Goal: Navigation & Orientation: Find specific page/section

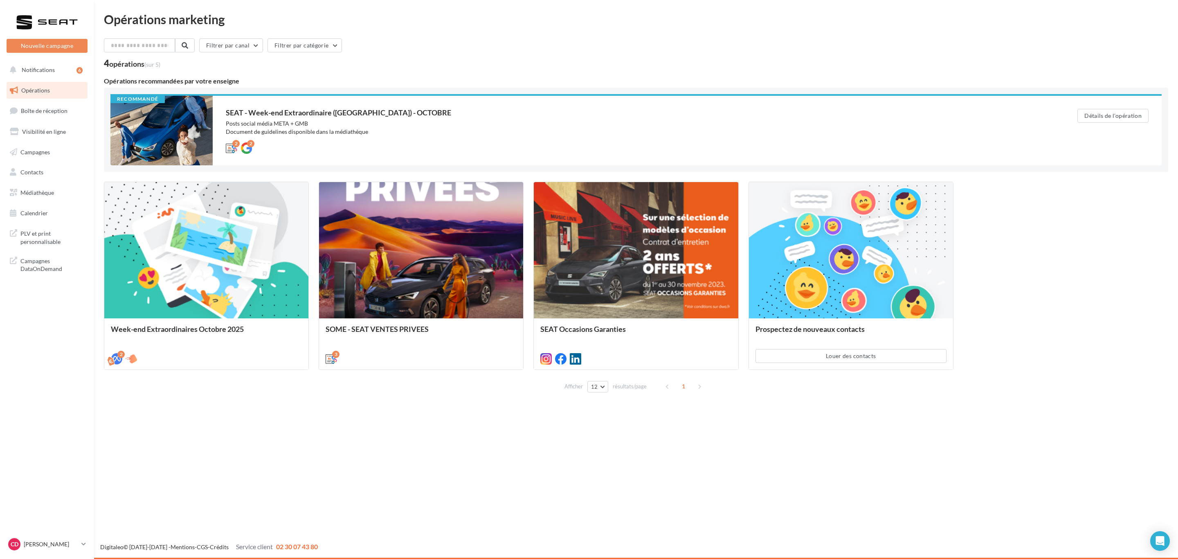
click at [322, 472] on div "Nouvelle campagne Nouvelle campagne Notifications 6 Opérations Boîte de récepti…" at bounding box center [589, 279] width 1178 height 559
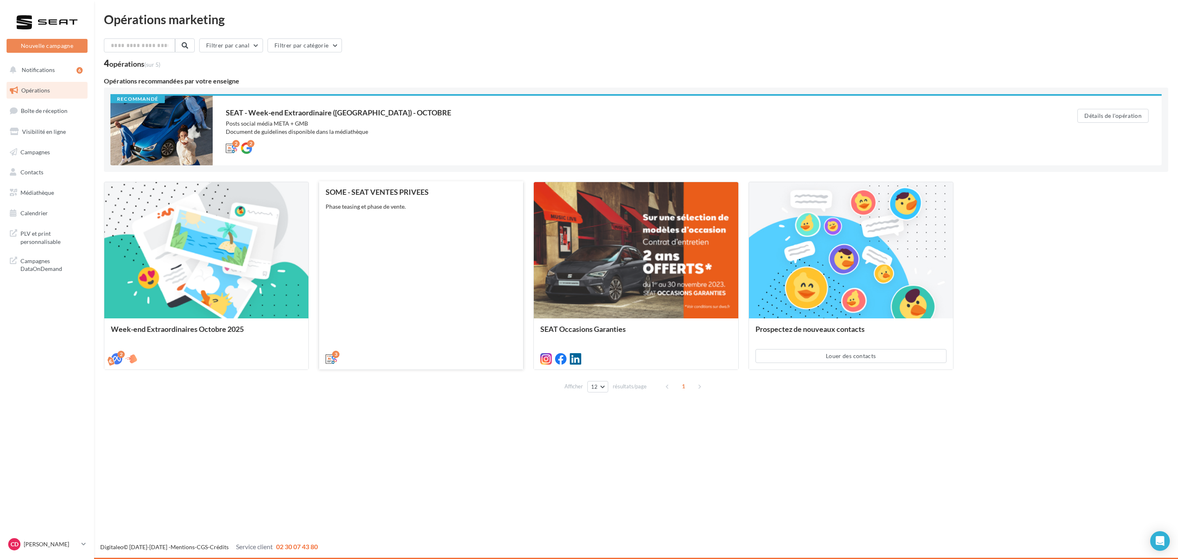
click at [438, 270] on div "SOME - SEAT VENTES PRIVEES Phase teasing et phase de vente." at bounding box center [421, 275] width 191 height 174
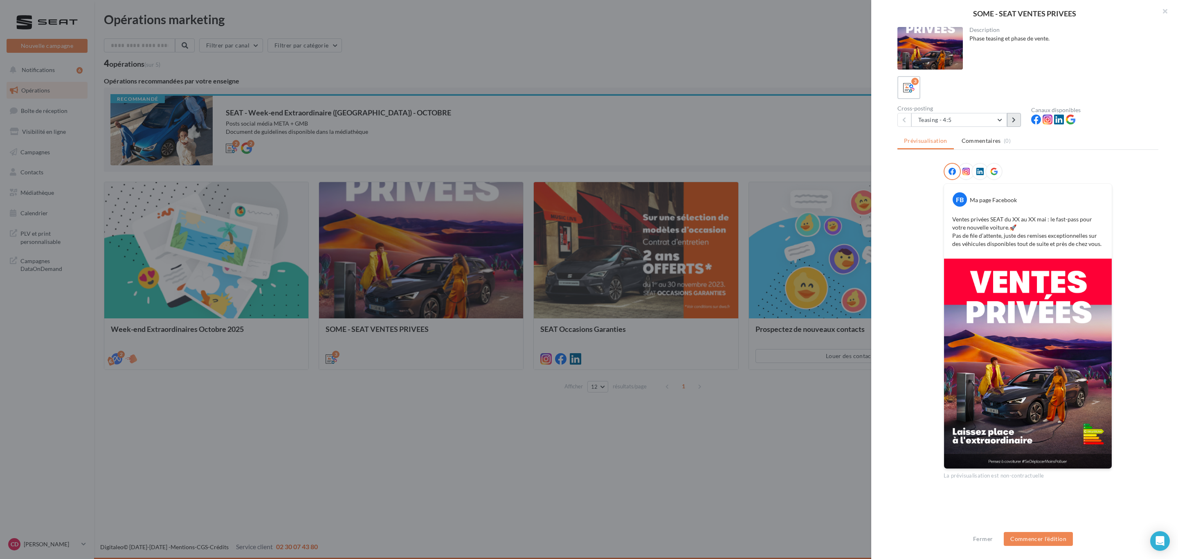
click at [1018, 121] on button at bounding box center [1014, 120] width 14 height 14
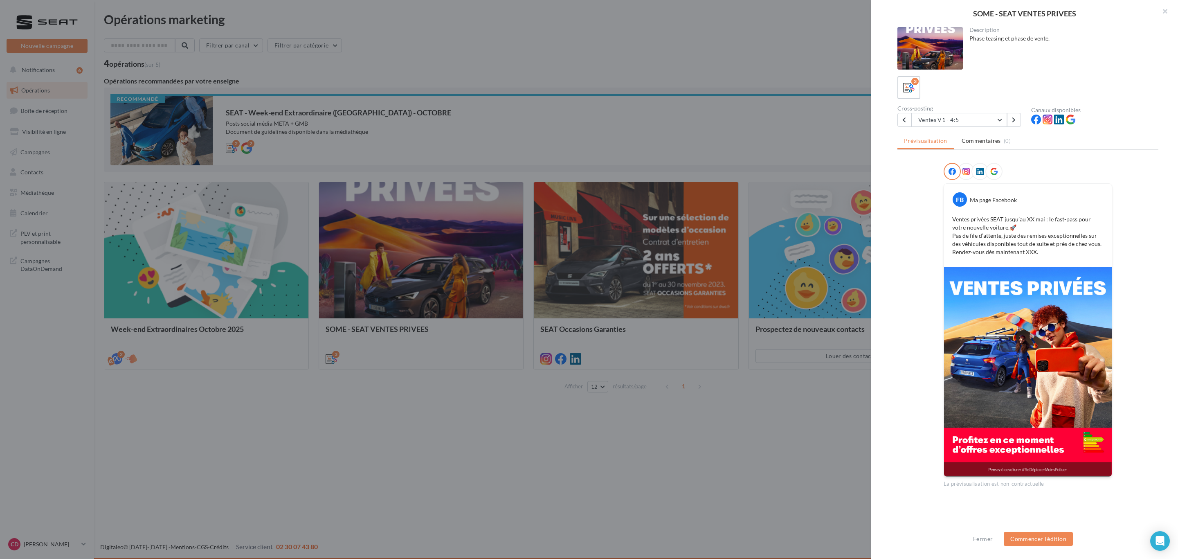
click at [453, 521] on div at bounding box center [589, 279] width 1178 height 559
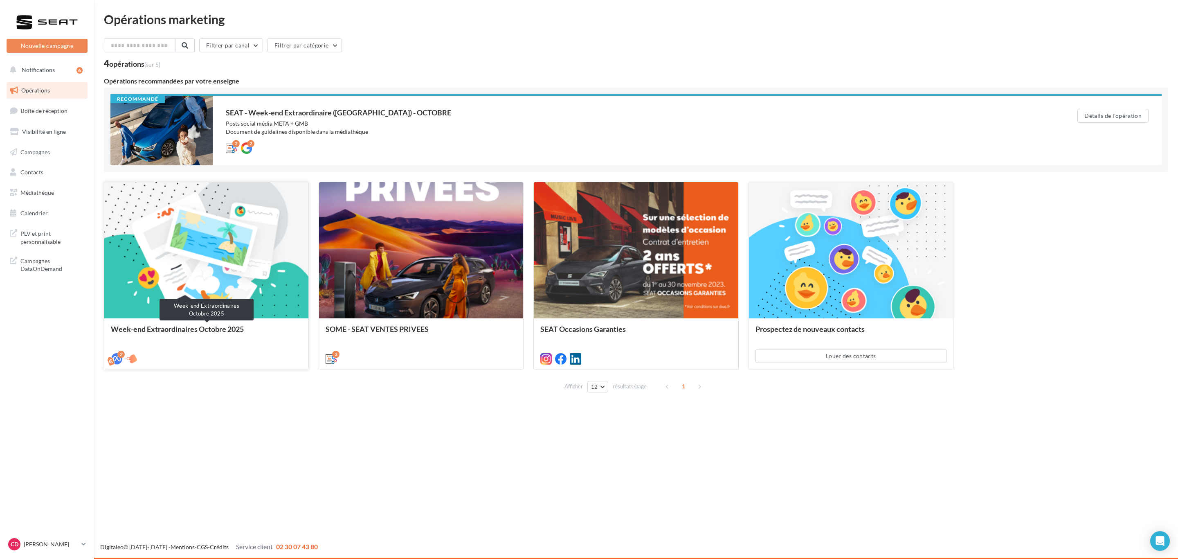
click at [208, 330] on div "Week-end Extraordinaires Octobre 2025" at bounding box center [206, 333] width 191 height 16
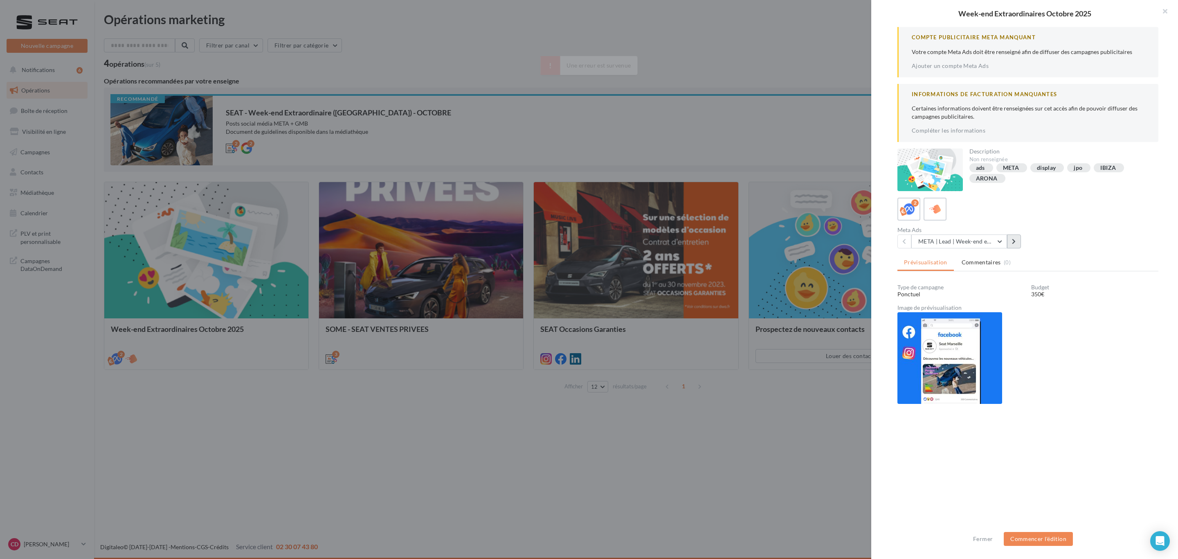
click at [1016, 237] on button at bounding box center [1014, 241] width 14 height 14
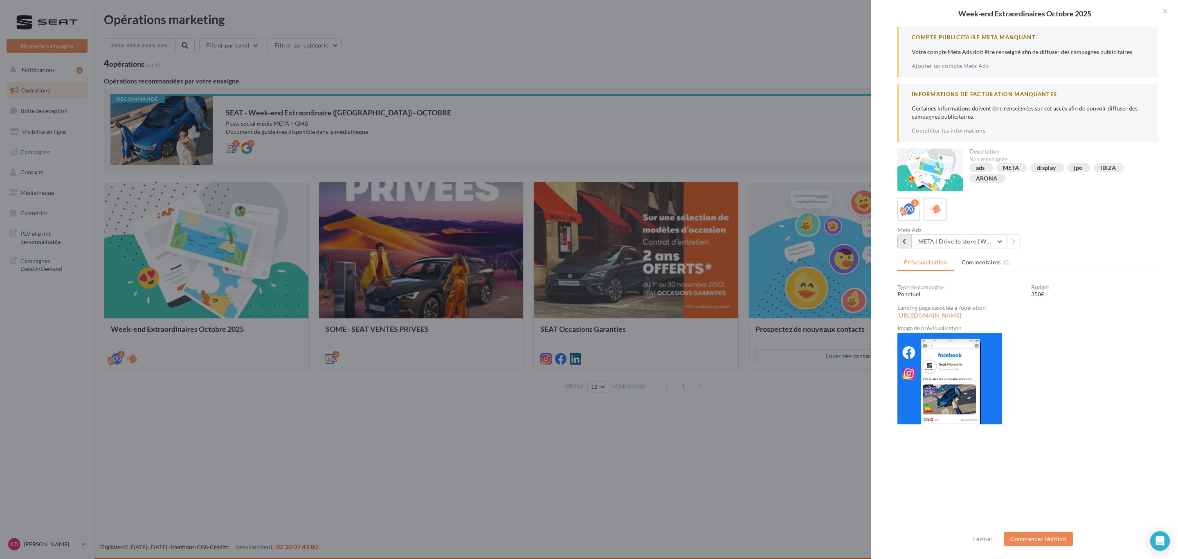
click at [901, 240] on button at bounding box center [904, 241] width 14 height 14
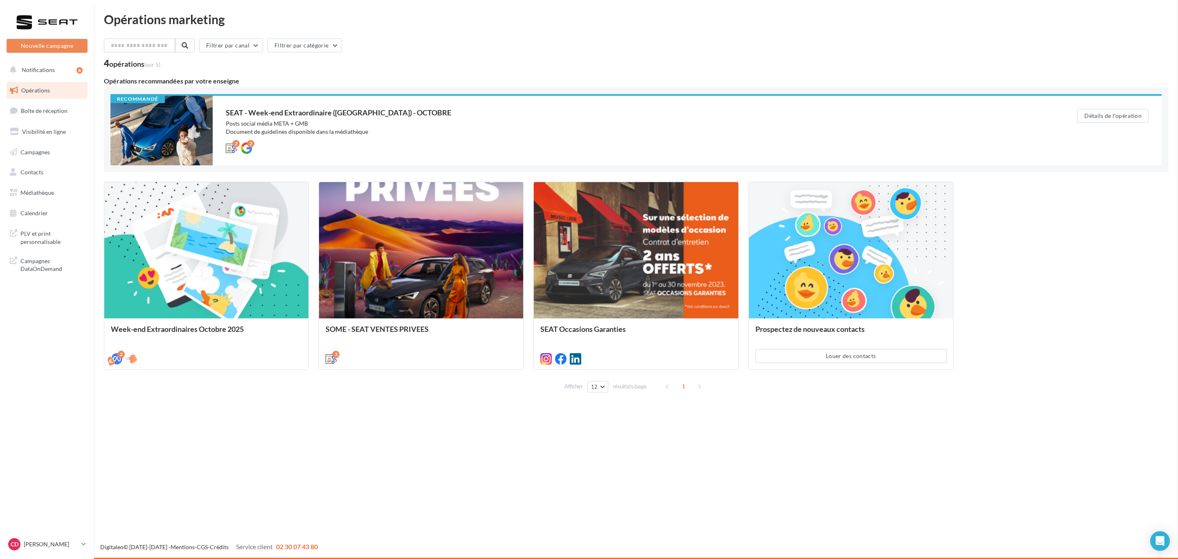
click at [45, 69] on span "Notifications" at bounding box center [38, 69] width 33 height 7
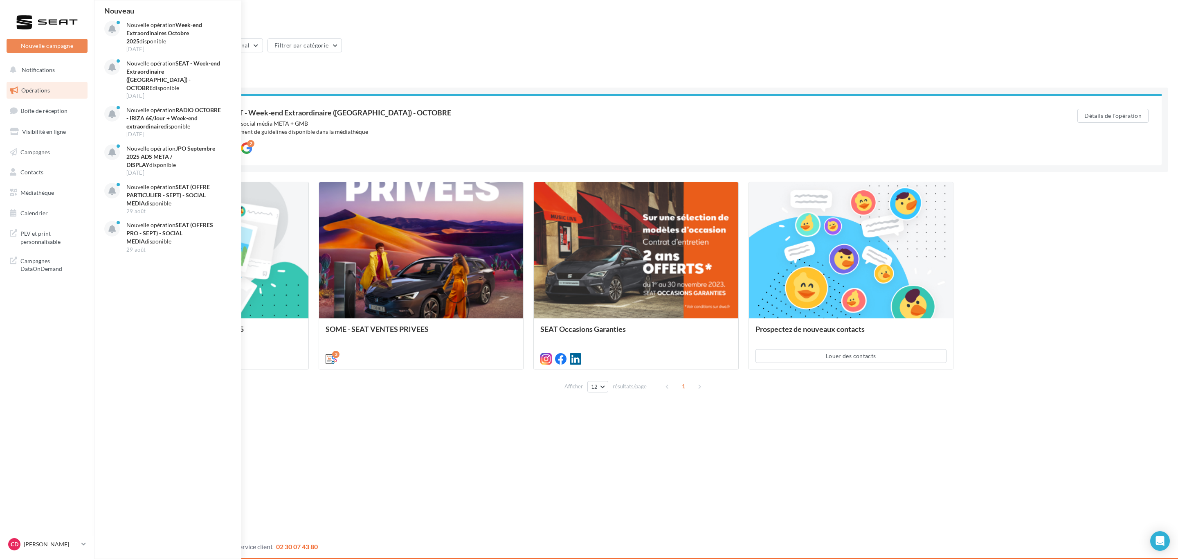
click at [312, 32] on div "Opérations marketing Filtrer par canal Filtrer par catégorie 4 opérations (sur …" at bounding box center [636, 204] width 1064 height 383
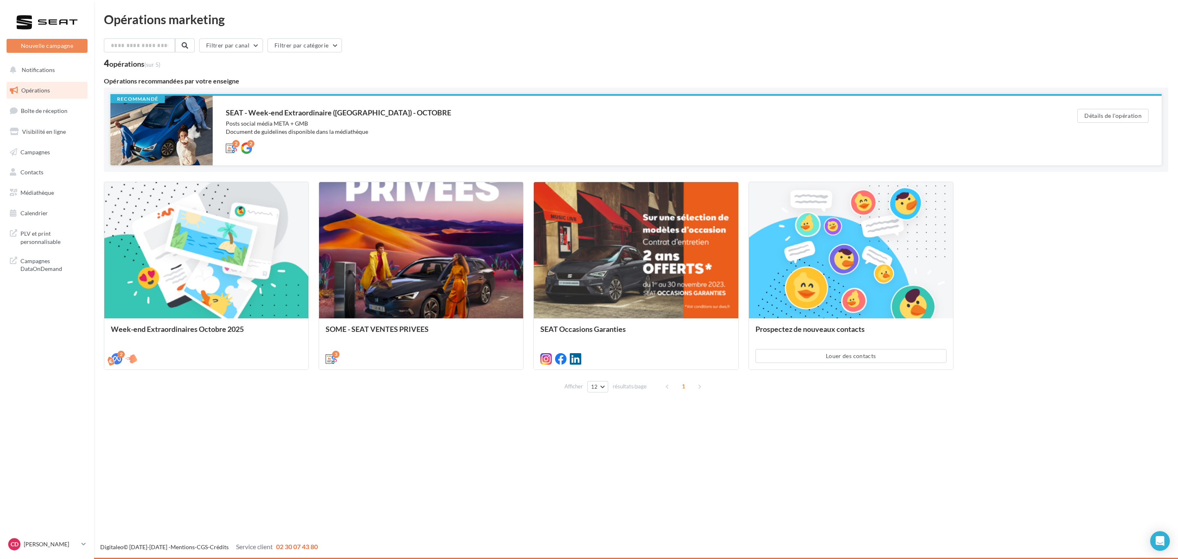
click at [168, 129] on div at bounding box center [161, 131] width 102 height 70
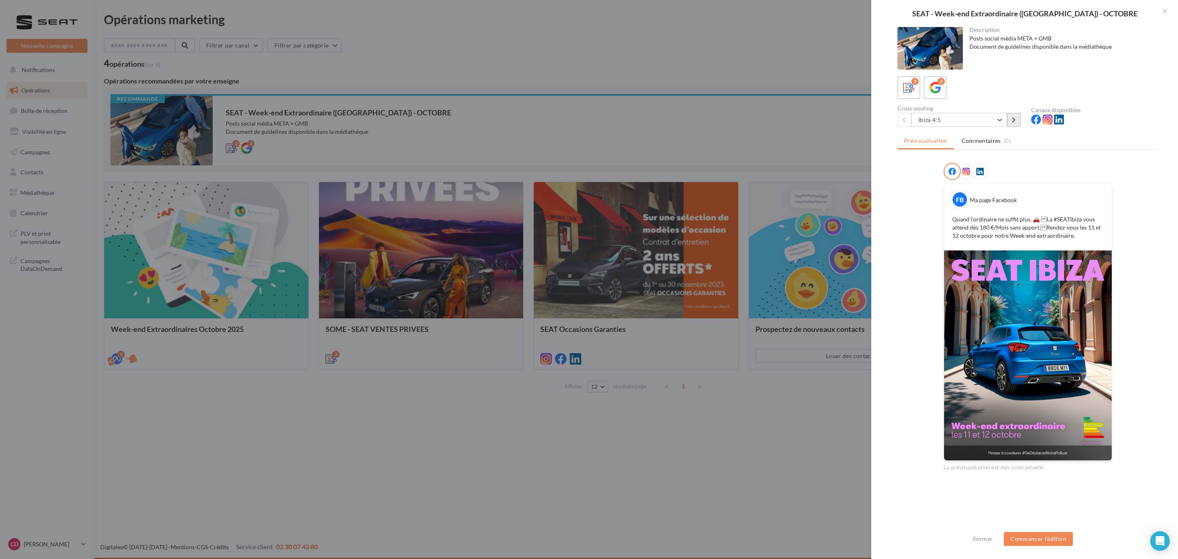
click at [1012, 117] on icon at bounding box center [1014, 120] width 4 height 6
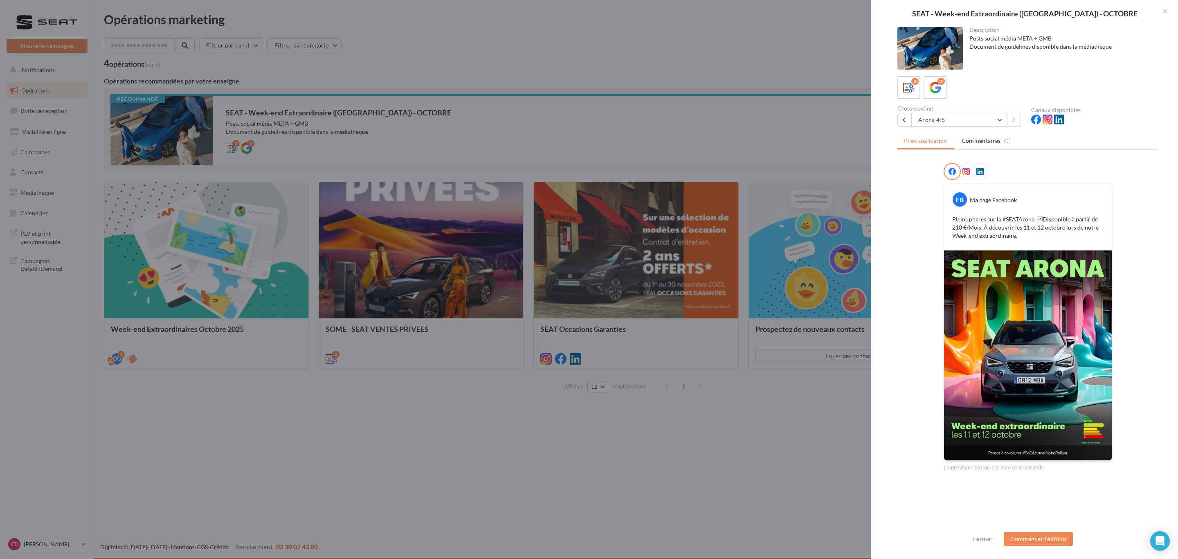
click at [921, 80] on div "2 2" at bounding box center [1027, 87] width 261 height 23
click at [930, 91] on icon at bounding box center [935, 88] width 12 height 12
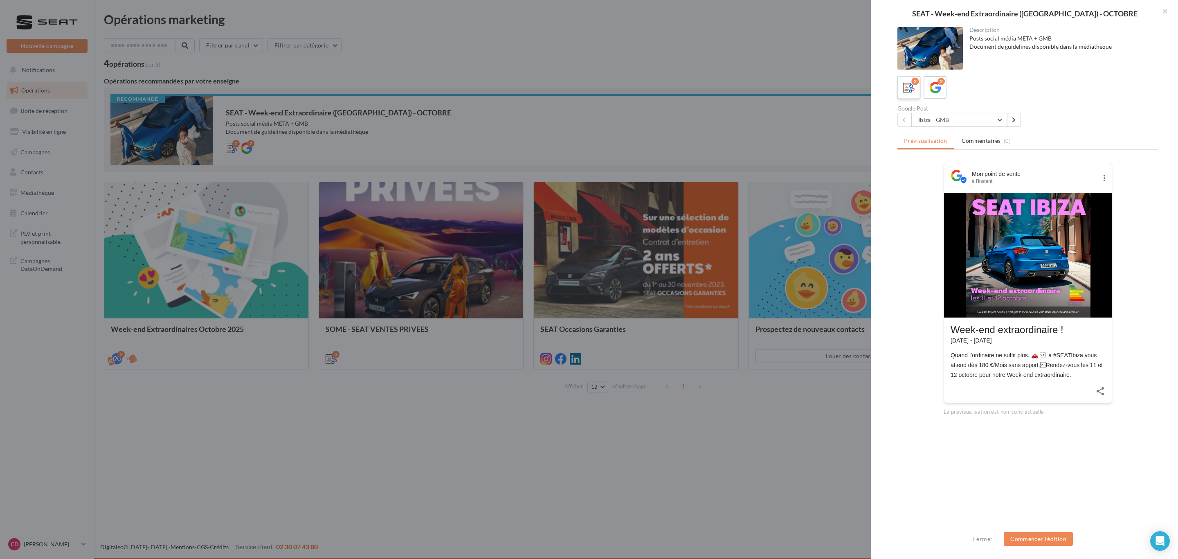
click at [910, 85] on icon at bounding box center [909, 88] width 12 height 12
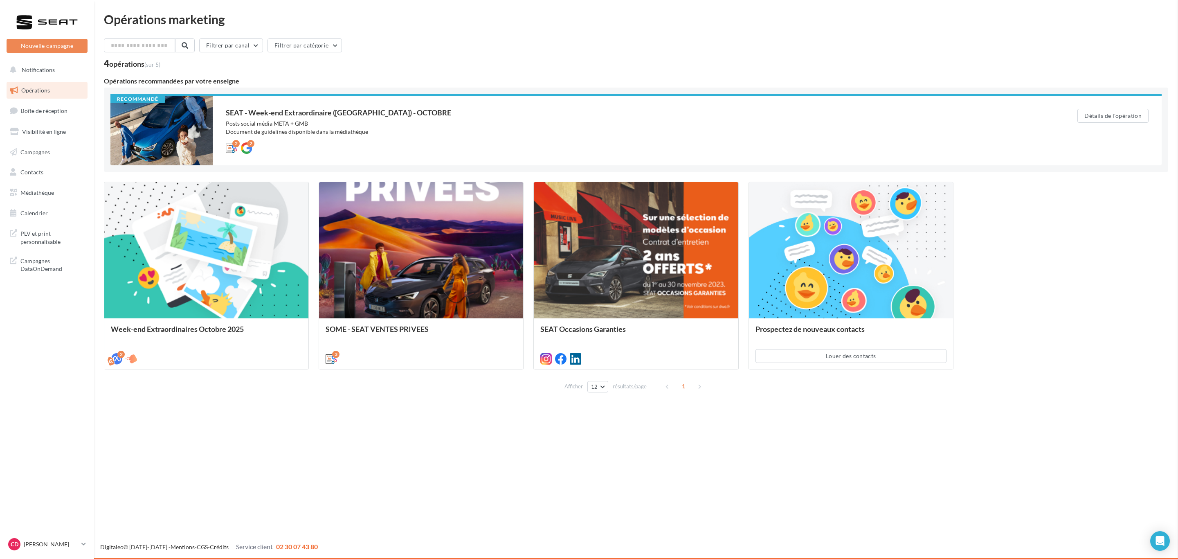
drag, startPoint x: 230, startPoint y: 481, endPoint x: 222, endPoint y: 467, distance: 15.9
click at [234, 402] on div "SEAT - Week-end Extraordinaire ([GEOGRAPHIC_DATA]) - OCTOBRE Description Posts …" at bounding box center [636, 402] width 1064 height 0
click at [37, 188] on link "Médiathèque" at bounding box center [47, 192] width 84 height 17
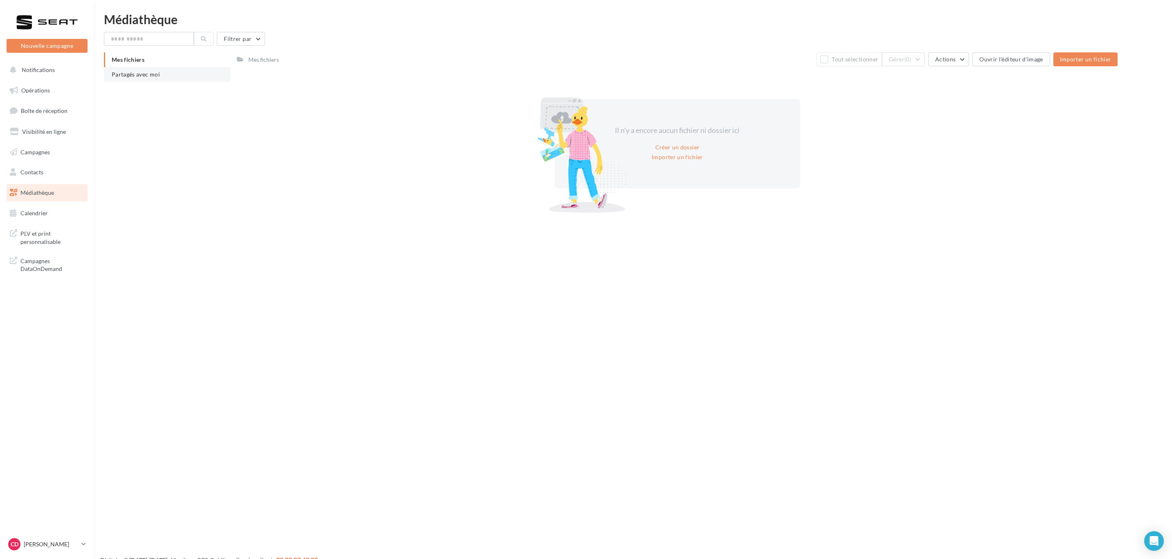
click at [145, 74] on span "Partagés avec moi" at bounding box center [136, 74] width 48 height 7
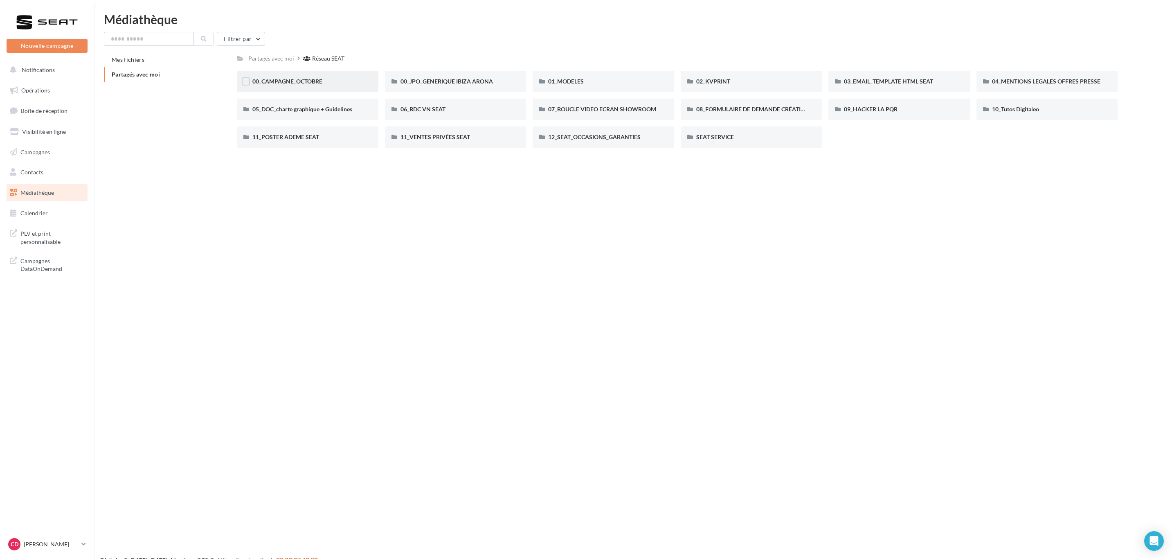
click at [345, 83] on div "00_CAMPAGNE_OCTOBRE" at bounding box center [307, 81] width 110 height 8
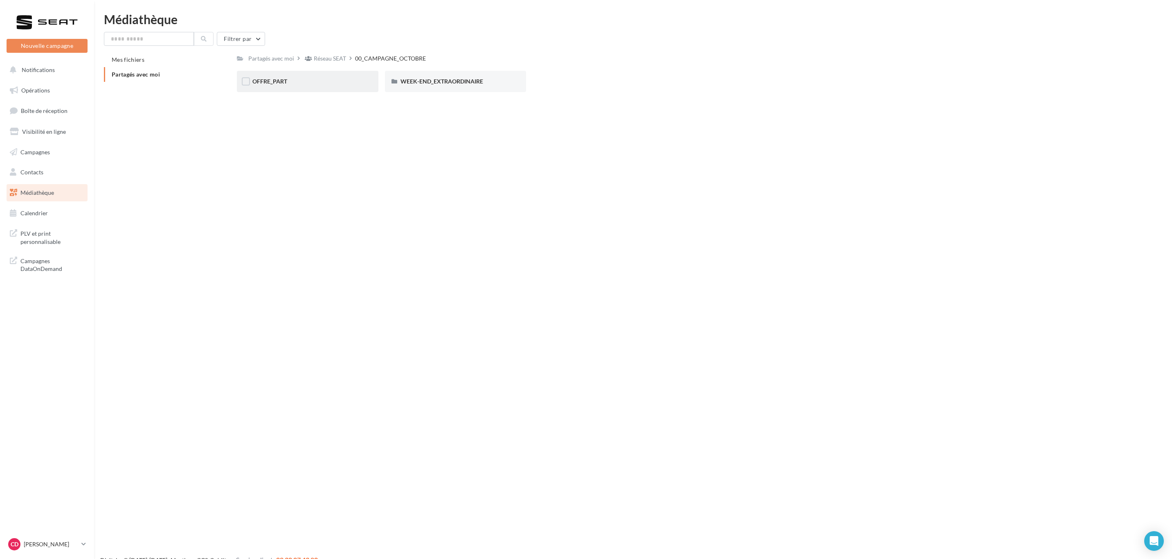
click at [344, 83] on div "OFFRE_PART" at bounding box center [307, 81] width 110 height 8
click at [417, 56] on div "00_CAMPAGNE_OCTOBRE" at bounding box center [392, 58] width 71 height 8
click at [511, 80] on div "WEEK-END_EXTRAORDINAIRE" at bounding box center [456, 81] width 142 height 21
